Goal: Transaction & Acquisition: Purchase product/service

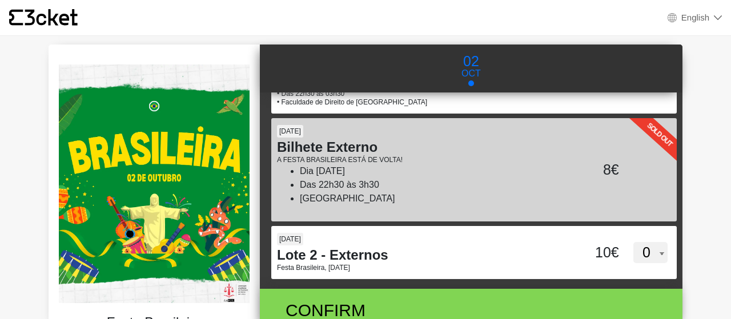
scroll to position [125, 0]
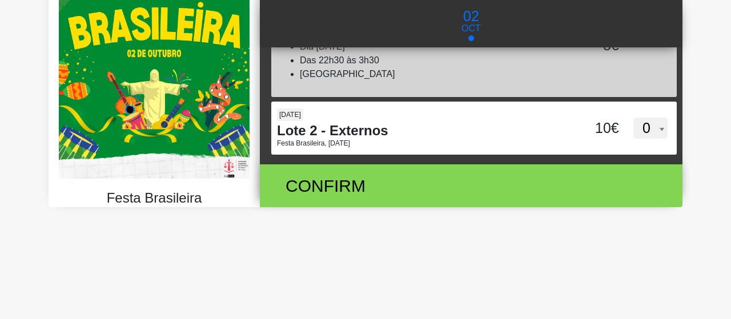
click at [81, 149] on img at bounding box center [154, 59] width 191 height 239
